Goal: Information Seeking & Learning: Find contact information

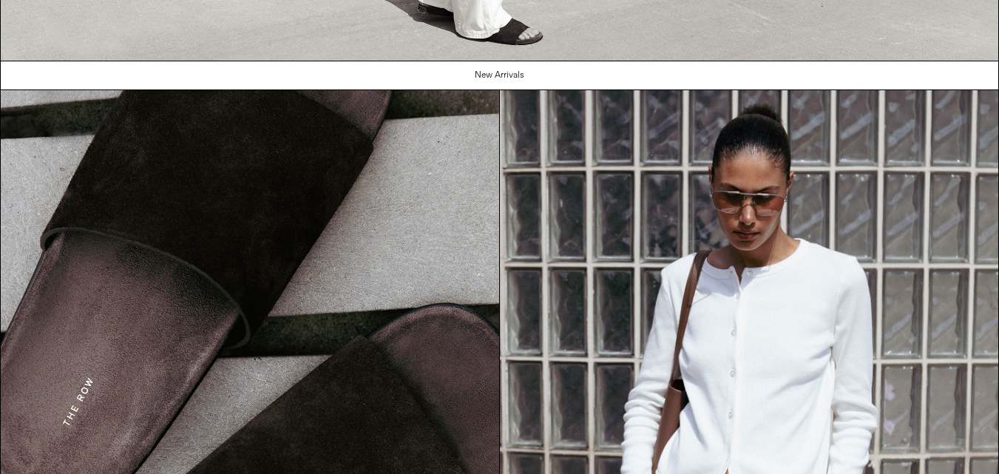
scroll to position [1631, 0]
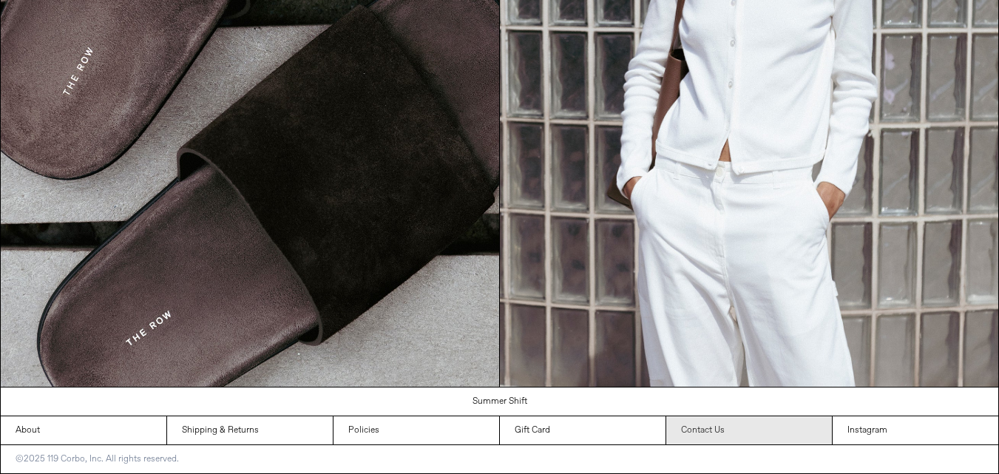
click at [712, 431] on link "Contact Us" at bounding box center [749, 430] width 166 height 28
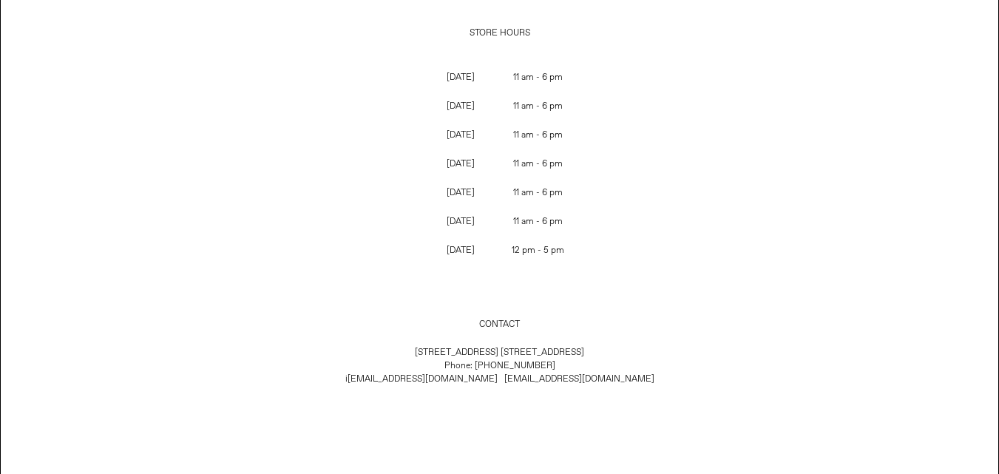
scroll to position [132, 0]
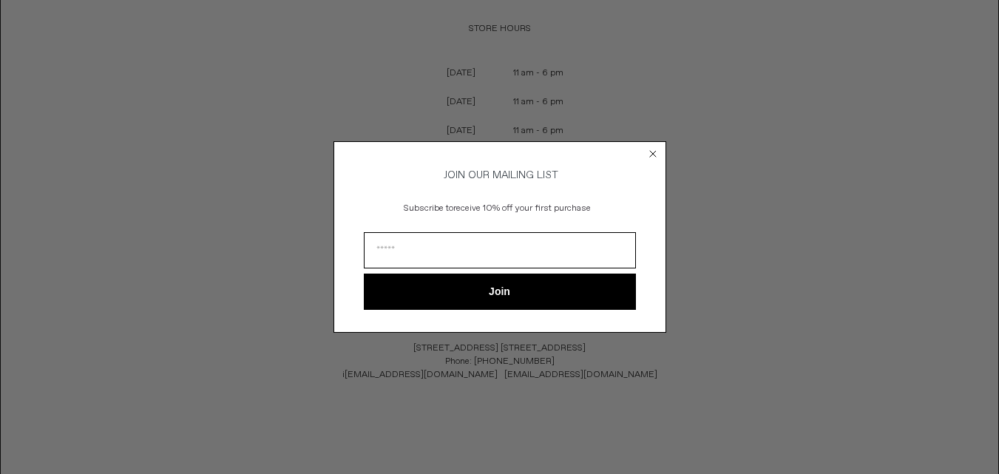
drag, startPoint x: 587, startPoint y: 372, endPoint x: 501, endPoint y: 373, distance: 85.8
click at [501, 373] on body "x by Timesact" at bounding box center [499, 201] width 999 height 666
click at [649, 147] on circle "Close dialog" at bounding box center [653, 154] width 14 height 14
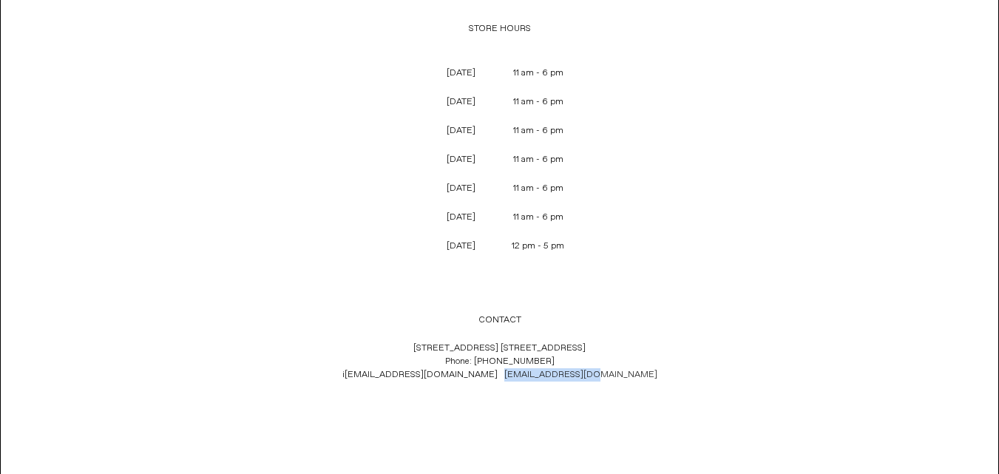
drag, startPoint x: 591, startPoint y: 373, endPoint x: 502, endPoint y: 376, distance: 88.8
click at [502, 376] on p "119 Yorkville Ave. Toronto, Ontario M5R 1C4 Phone: +1 (416) 928 0954 i nfo@119c…" at bounding box center [500, 361] width 490 height 55
copy link "sales@119corbo.com"
drag, startPoint x: 416, startPoint y: 376, endPoint x: 492, endPoint y: 383, distance: 77.3
click at [492, 383] on p "119 Yorkville Ave. Toronto, Ontario M5R 1C4 Phone: +1 (416) 928 0954 i nfo@119c…" at bounding box center [500, 361] width 490 height 55
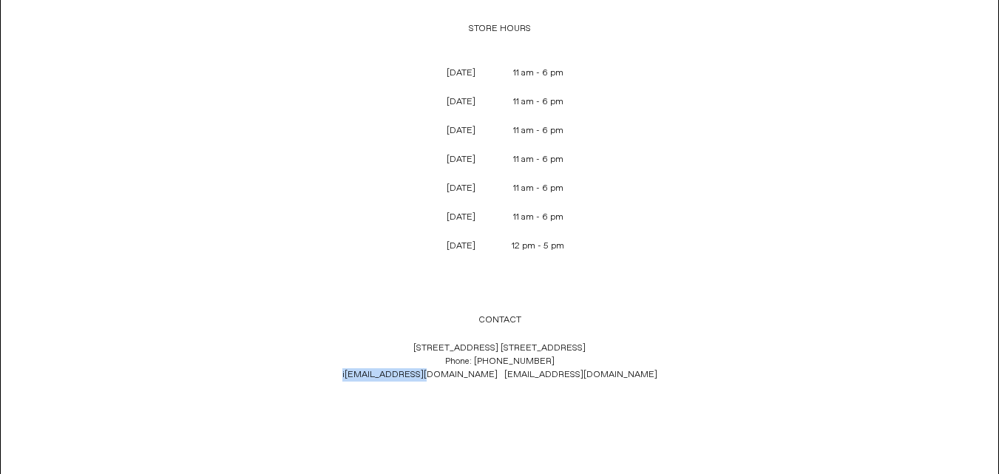
copy span "i nfo@119corbo.com"
